Goal: Transaction & Acquisition: Purchase product/service

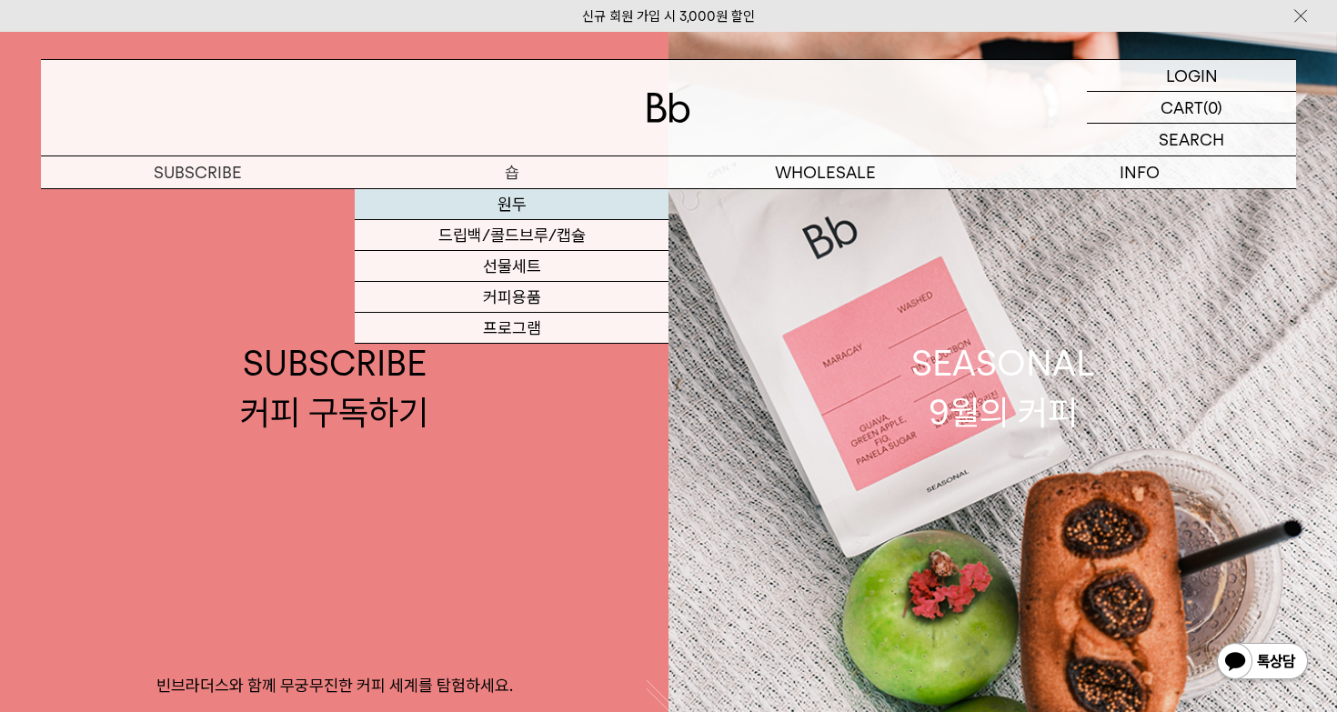
click at [514, 195] on link "원두" at bounding box center [512, 204] width 314 height 31
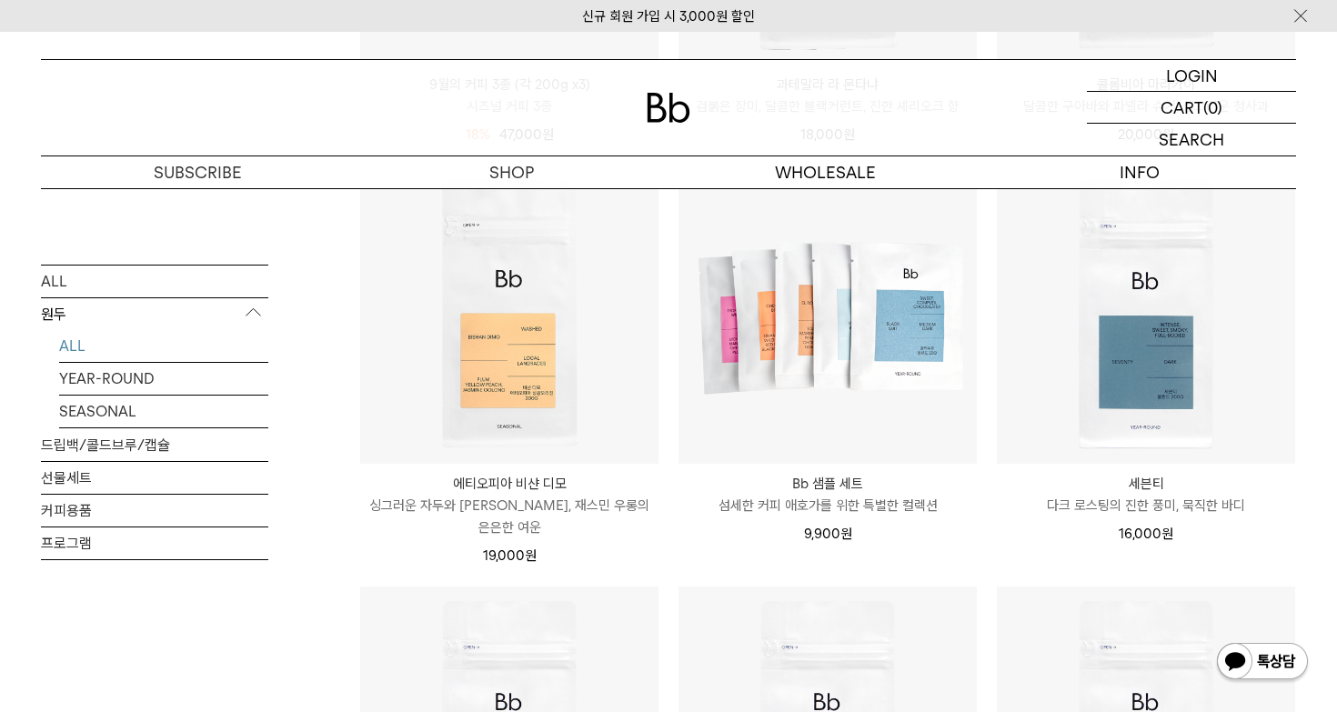
scroll to position [1021, 0]
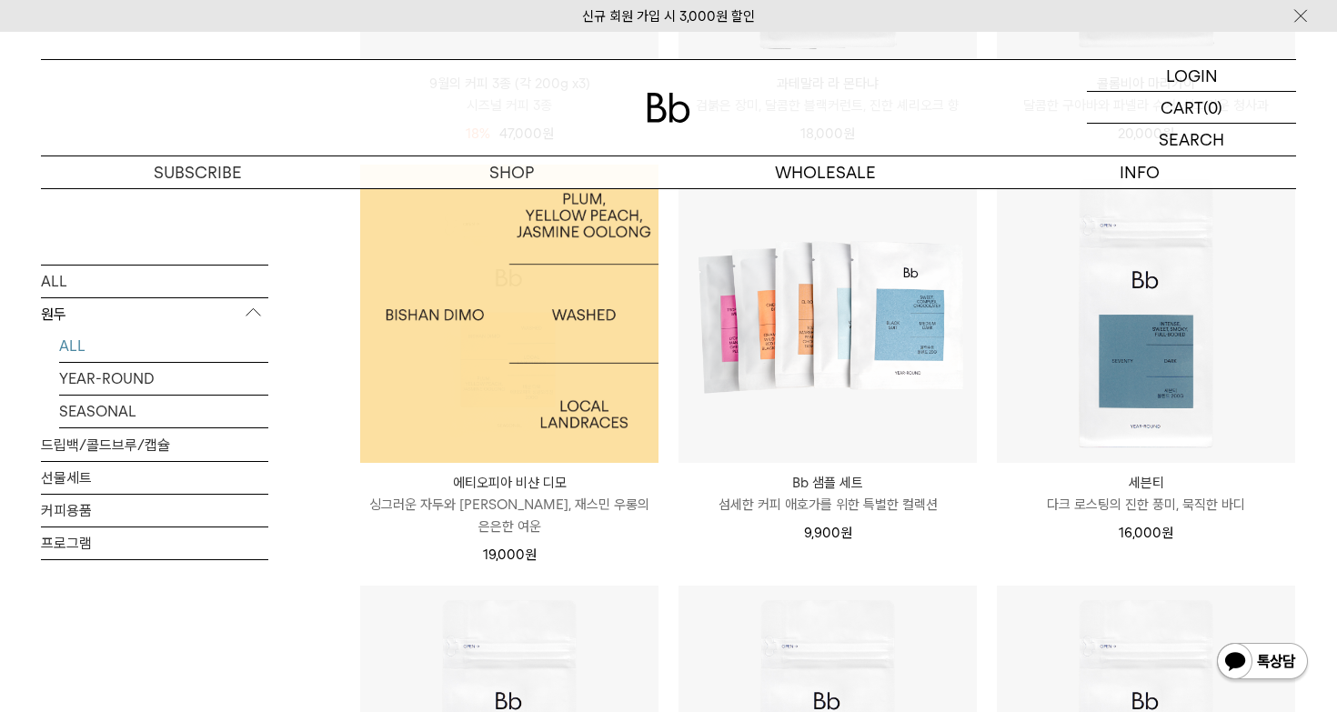
click at [560, 394] on img at bounding box center [509, 314] width 298 height 298
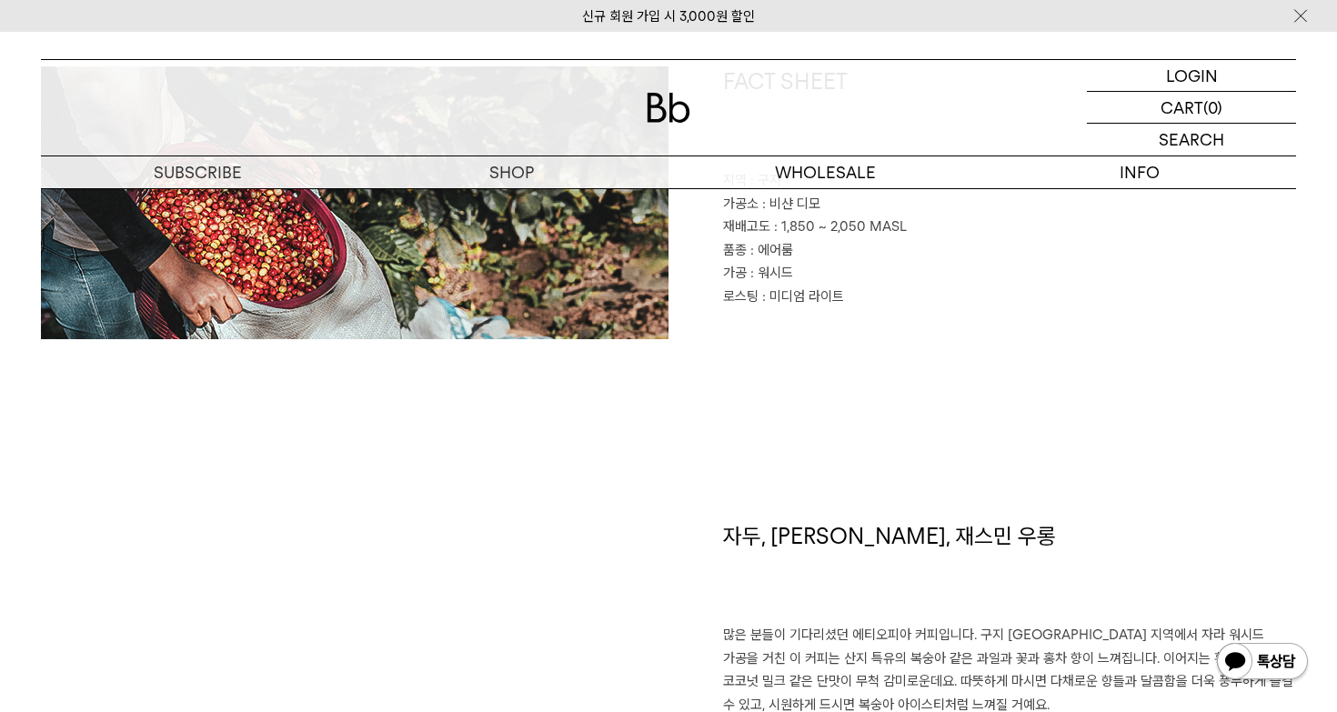
scroll to position [891, 0]
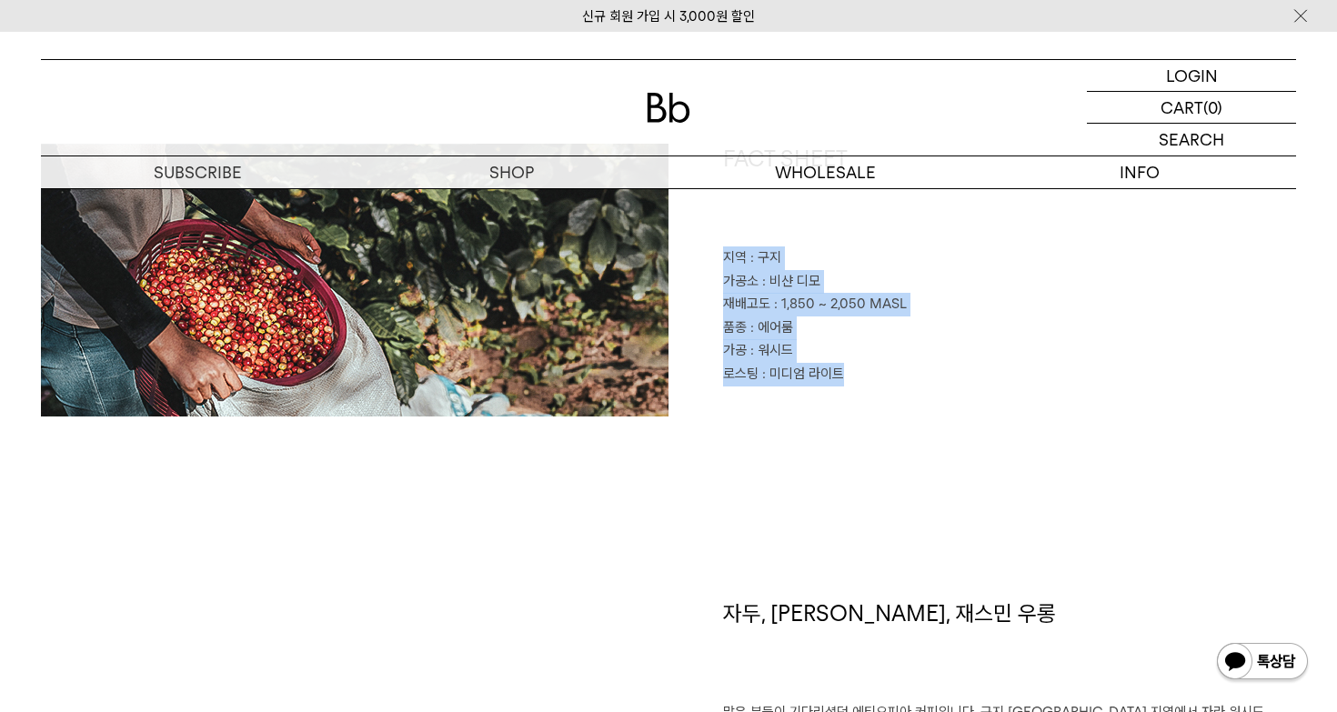
drag, startPoint x: 741, startPoint y: 217, endPoint x: 822, endPoint y: 389, distance: 190.9
click at [822, 389] on div "FACT SHEET 지역 : 구지 가공소 : 비샨 디모 재배고도 : 1,850 ~ 2,050 MASL 품종 : 에어룸 가공 : 워시드 로스팅 …" at bounding box center [983, 280] width 628 height 273
click at [819, 390] on div "FACT SHEET 지역 : 구지 가공소 : 비샨 디모 재배고도 : 1,850 ~ 2,050 MASL 품종 : 에어룸 가공 : 워시드 로스팅 …" at bounding box center [983, 280] width 628 height 273
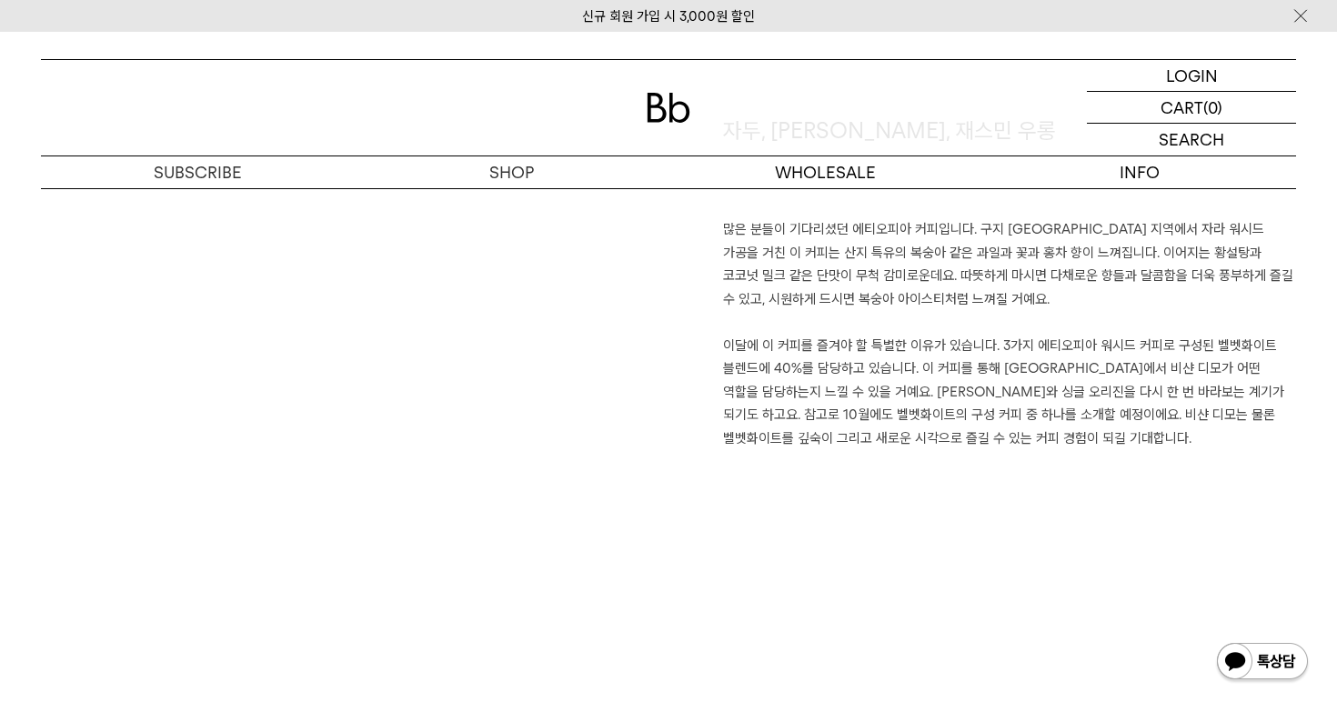
scroll to position [1324, 0]
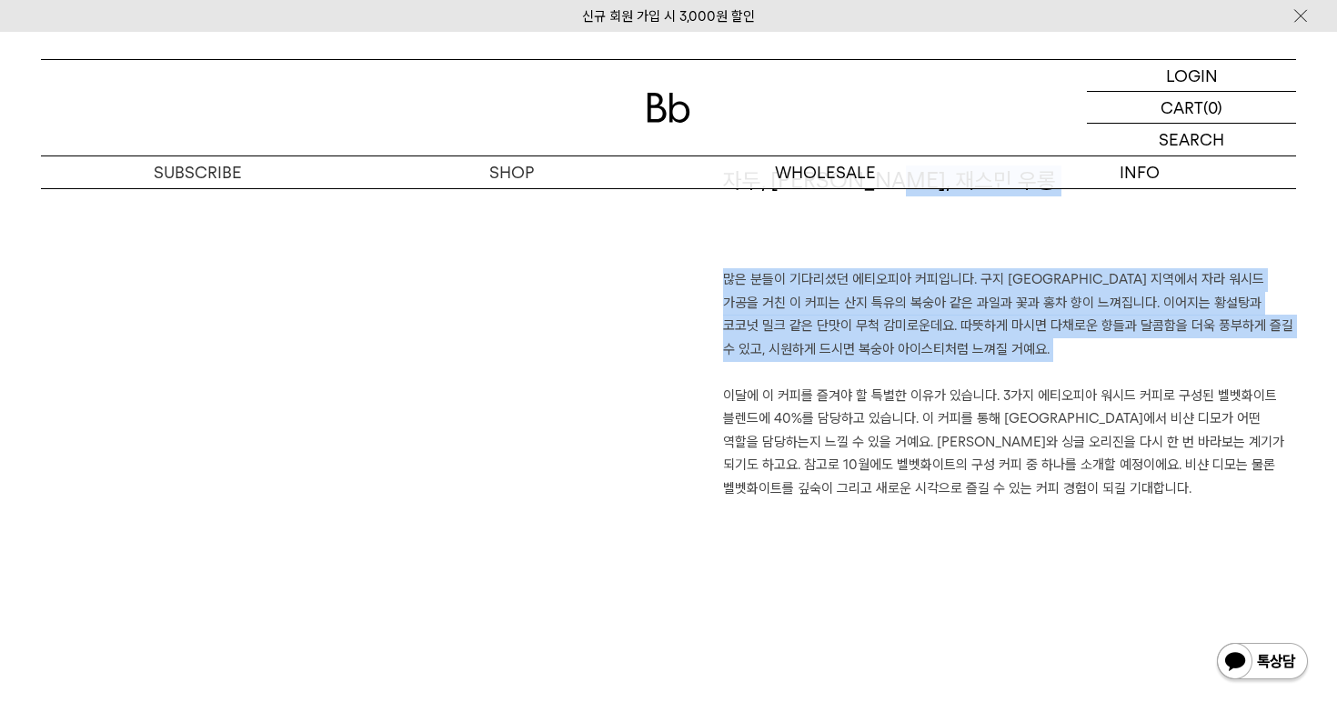
drag, startPoint x: 823, startPoint y: 261, endPoint x: 911, endPoint y: 374, distance: 142.7
click at [911, 374] on div "자두, [PERSON_NAME], 재스민 우롱 많은 분들이 기다리셨던 에티오피아 커피입니다. 구지 [GEOGRAPHIC_DATA] 지역에서 자…" at bounding box center [983, 401] width 628 height 470
click at [911, 374] on p "많은 분들이 기다리셨던 에티오피아 커피입니다. 구지 [GEOGRAPHIC_DATA] 지역에서 자라 워시드 가공을 거친 이 커피는 산지 특유의 …" at bounding box center [1009, 384] width 573 height 232
